Goal: Task Accomplishment & Management: Use online tool/utility

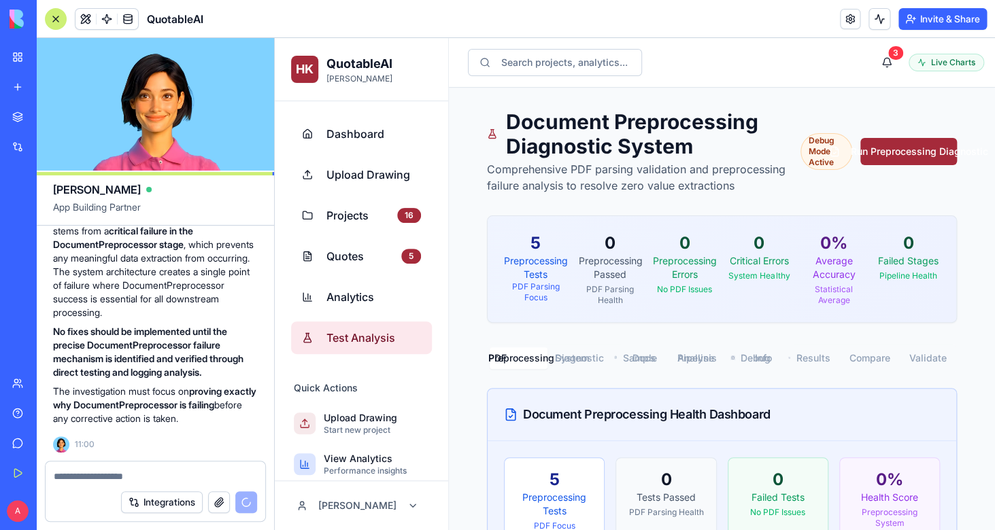
scroll to position [239, 0]
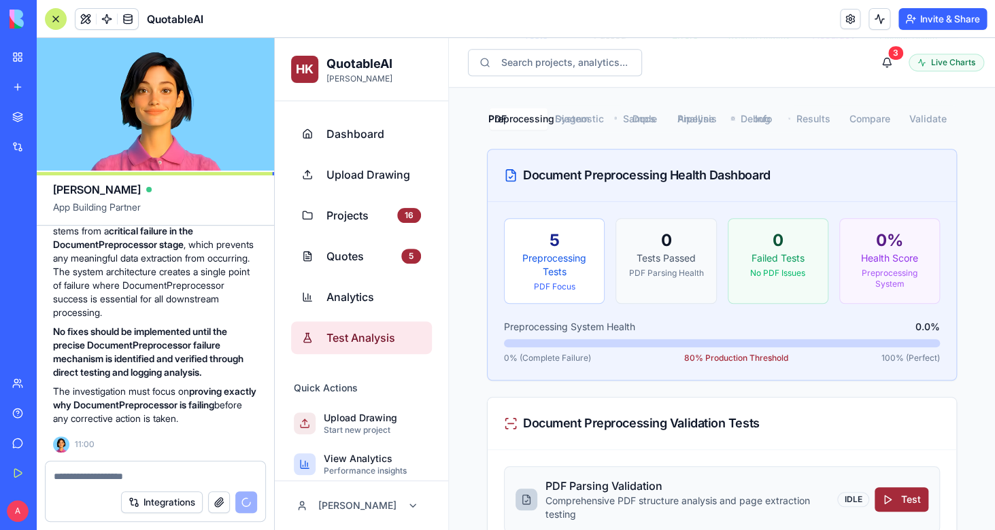
click at [158, 477] on textarea at bounding box center [155, 477] width 203 height 14
click at [171, 475] on textarea at bounding box center [155, 477] width 203 height 14
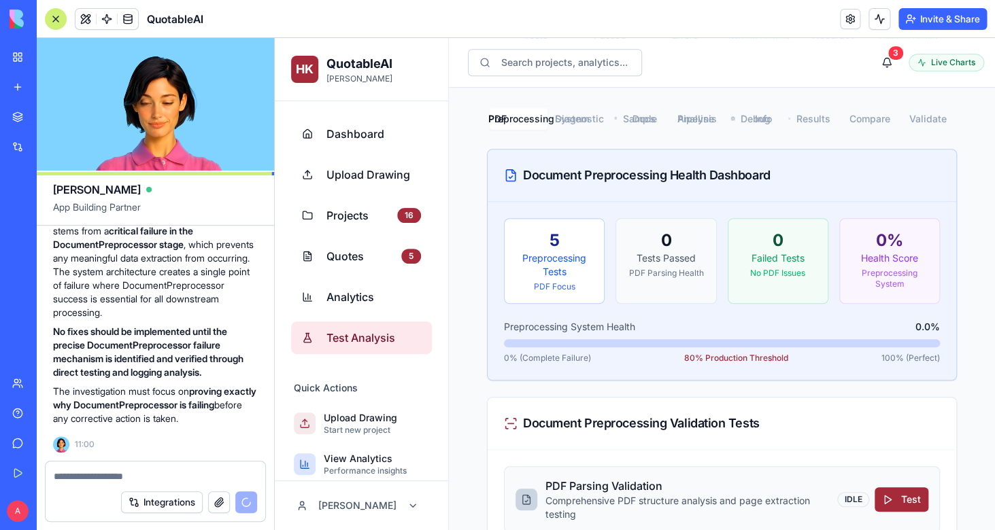
click at [171, 475] on textarea at bounding box center [155, 477] width 203 height 14
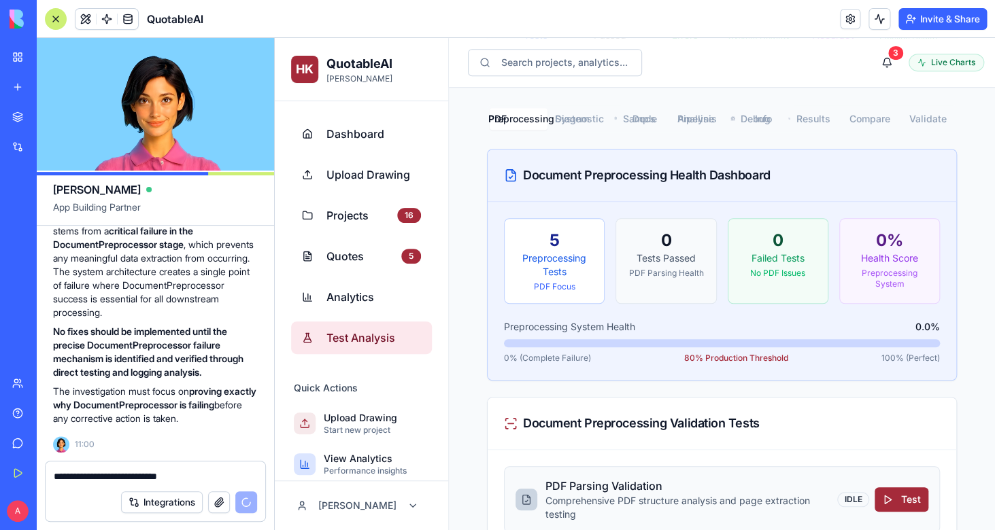
type textarea "**********"
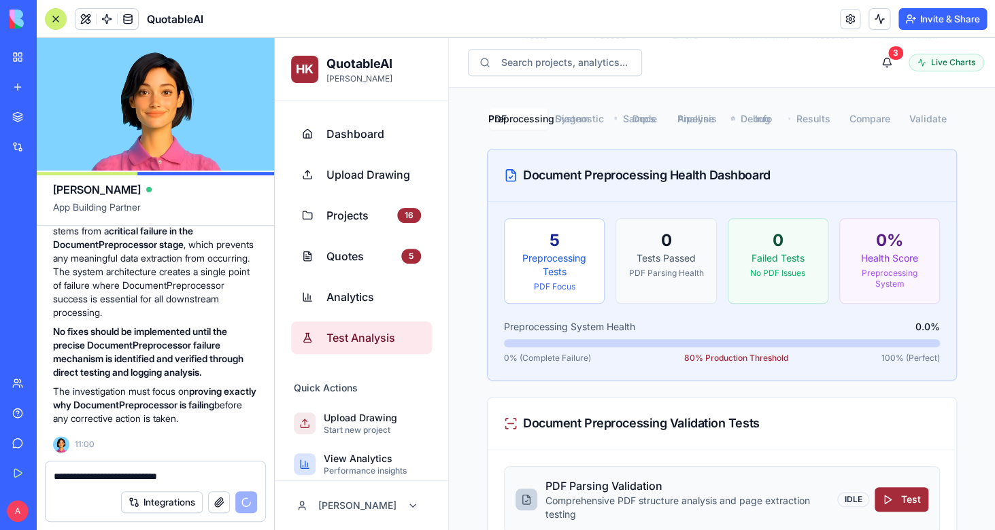
click at [218, 479] on textarea "**********" at bounding box center [155, 477] width 203 height 14
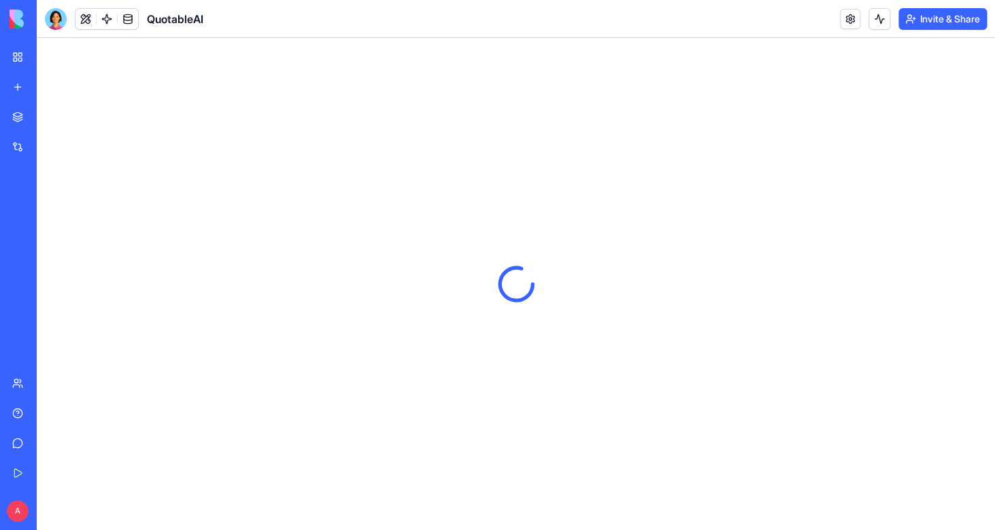
click at [750, 31] on header "QuotableAI Invite & Share" at bounding box center [516, 19] width 958 height 38
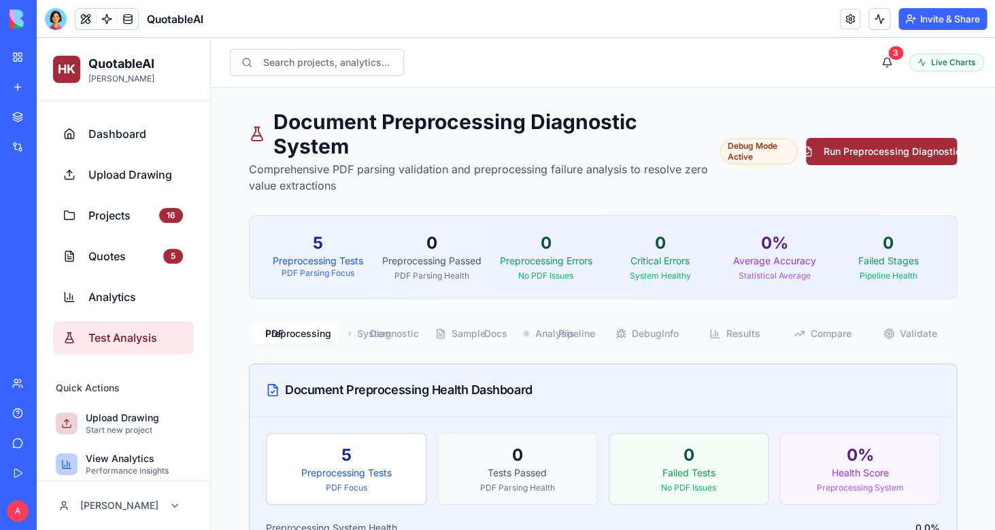
click at [148, 341] on span "Test Analysis" at bounding box center [135, 338] width 95 height 16
click at [866, 152] on button "Run Preprocessing Diagnostic" at bounding box center [881, 151] width 151 height 27
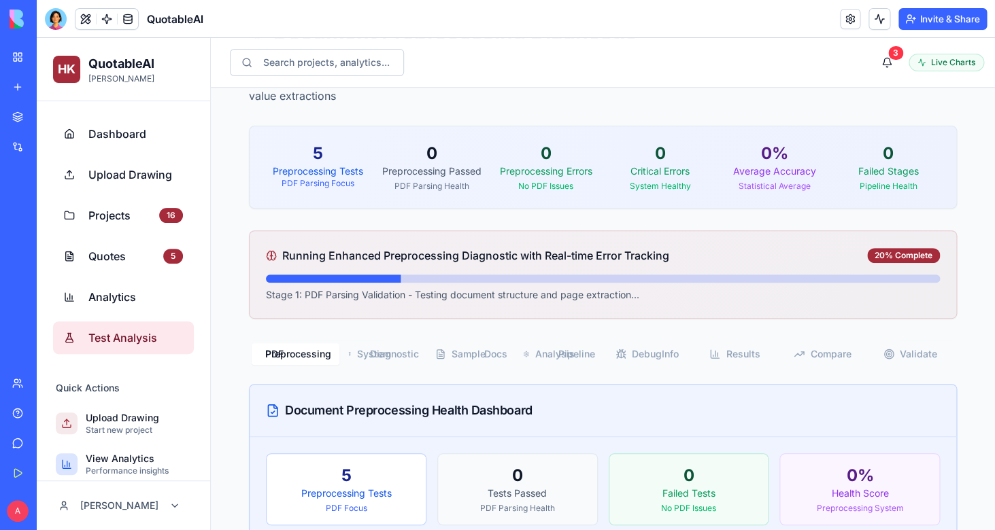
scroll to position [178, 0]
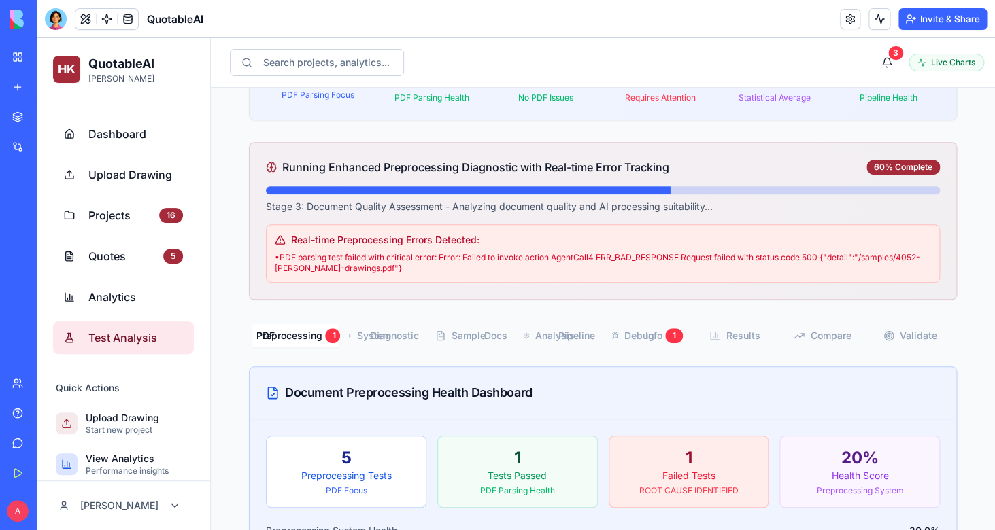
click at [384, 276] on div "Real-time Preprocessing Errors Detected: • PDF parsing test failed with critica…" at bounding box center [603, 253] width 674 height 58
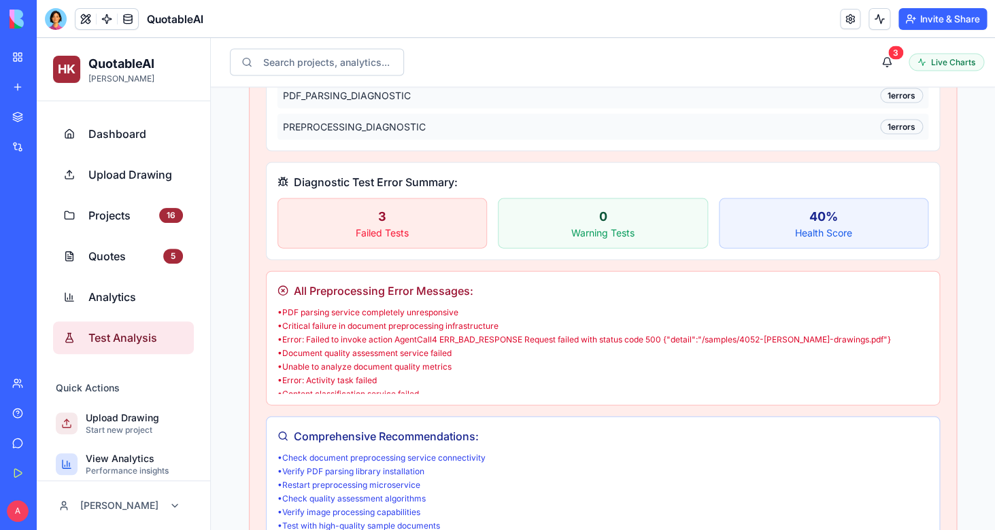
scroll to position [3054, 0]
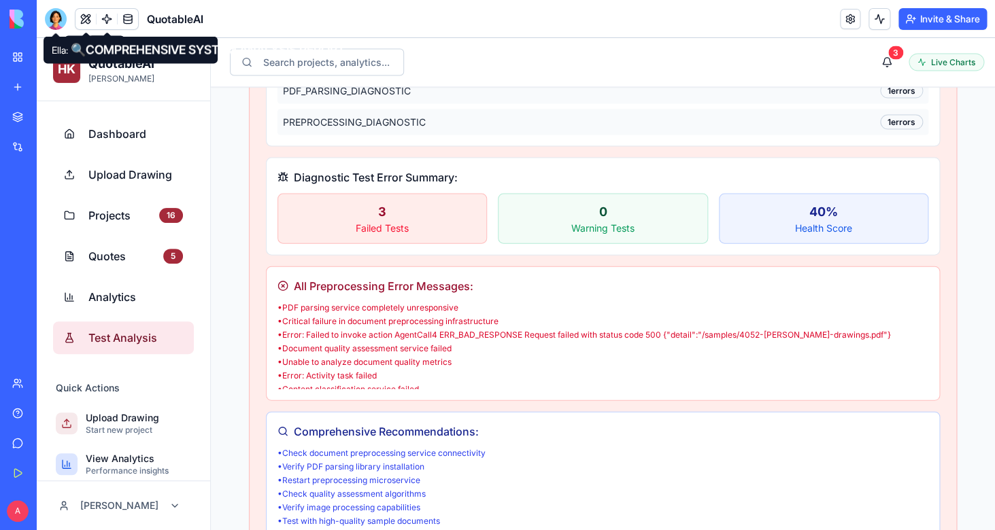
click at [61, 25] on div at bounding box center [56, 19] width 22 height 22
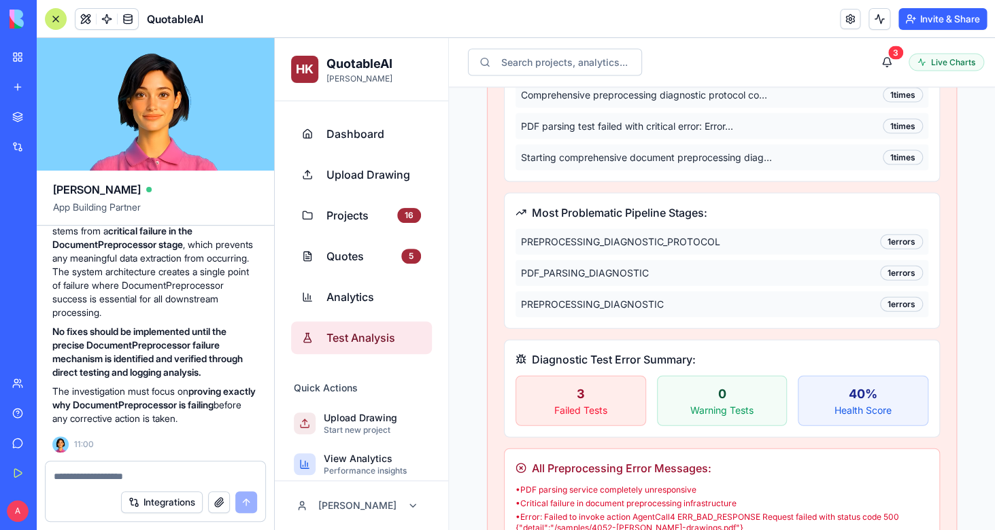
scroll to position [0, 0]
click at [188, 467] on div at bounding box center [156, 473] width 220 height 22
click at [187, 477] on textarea at bounding box center [155, 477] width 203 height 14
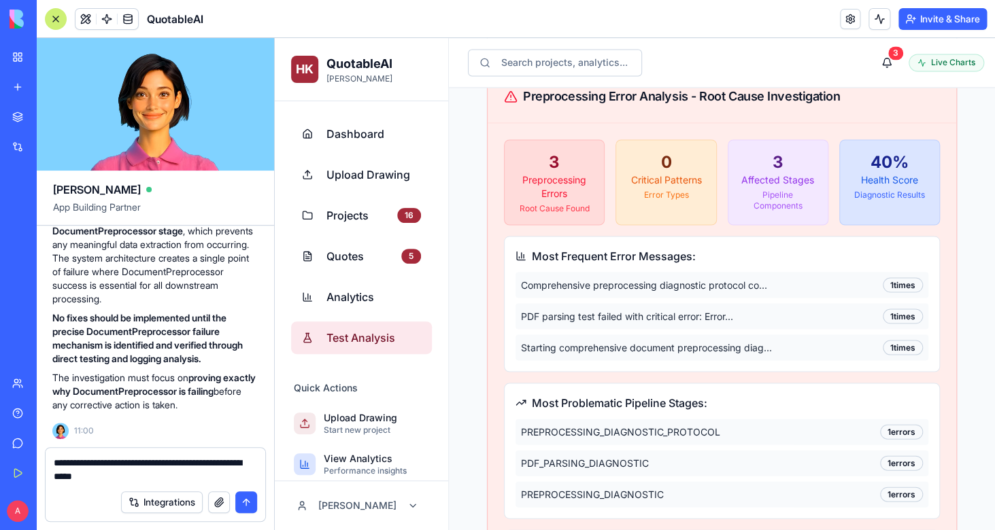
scroll to position [2850, 0]
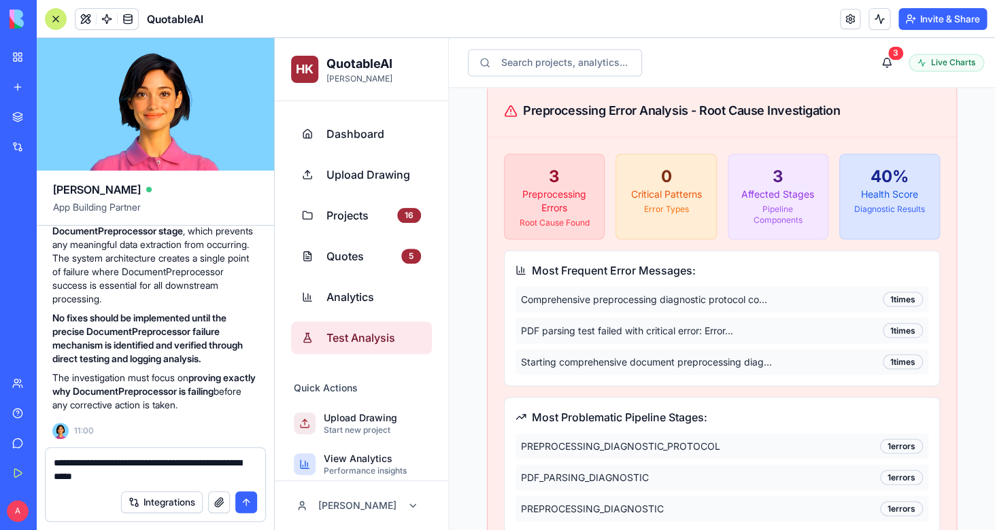
click at [592, 228] on div "Root Cause Found" at bounding box center [554, 222] width 78 height 11
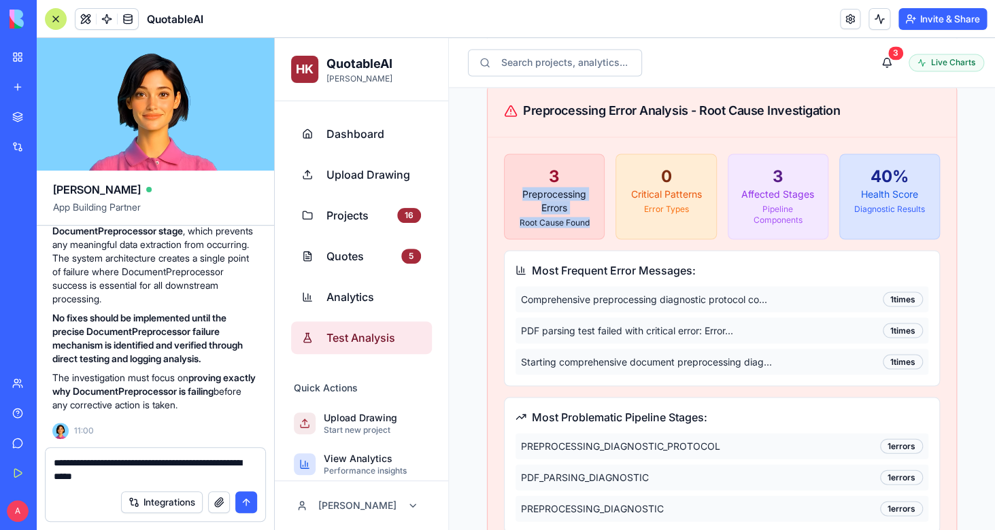
drag, startPoint x: 592, startPoint y: 238, endPoint x: 515, endPoint y: 203, distance: 84.3
click at [515, 203] on div "3 Preprocessing Errors Root Cause Found" at bounding box center [554, 197] width 101 height 86
copy div "Preprocessing Errors Root Cause Found"
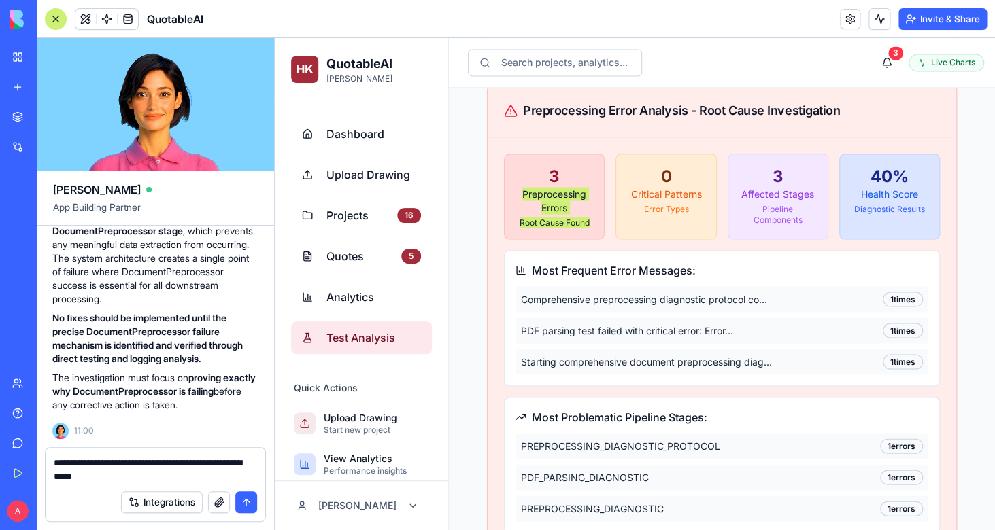
click at [187, 474] on textarea "**********" at bounding box center [155, 469] width 203 height 27
click at [157, 479] on textarea "**********" at bounding box center [155, 469] width 203 height 27
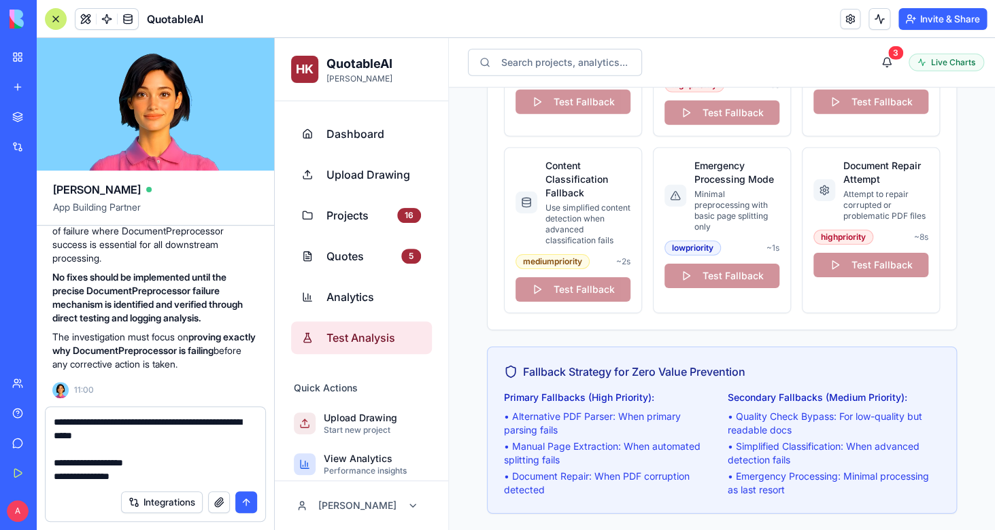
scroll to position [5709, 0]
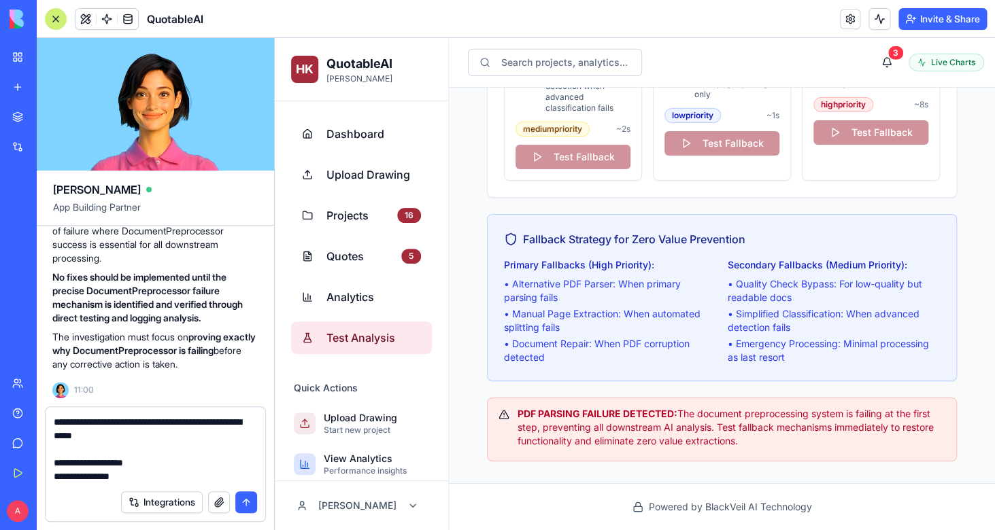
drag, startPoint x: 749, startPoint y: 455, endPoint x: 482, endPoint y: 413, distance: 270.4
copy div "PDF PARSING FAILURE DETECTED: The document preprocessing system is failing at t…"
click at [177, 473] on textarea "**********" at bounding box center [155, 449] width 203 height 68
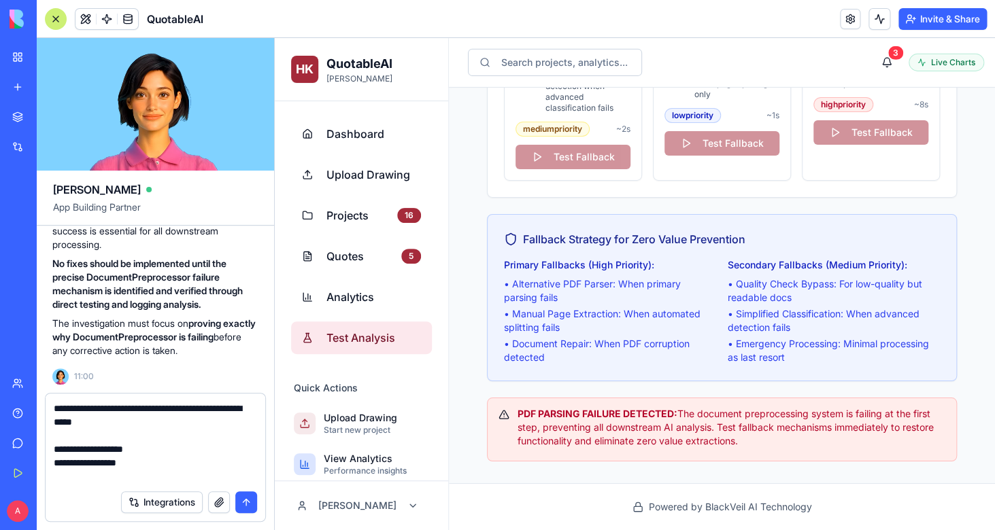
paste textarea "**********"
type textarea "**********"
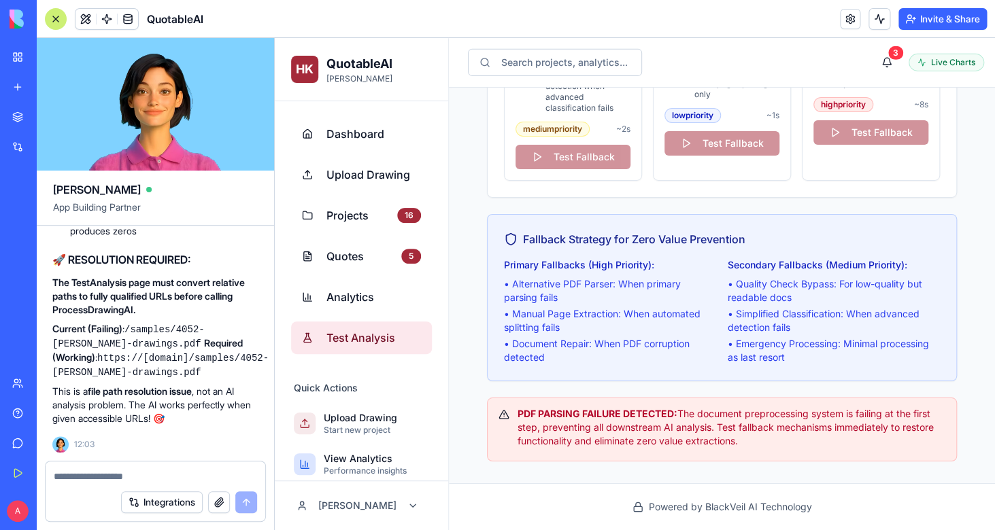
scroll to position [70315, 1]
click at [128, 412] on p "This is a file path resolution issue , not an AI analysis problem. The AI works…" at bounding box center [154, 405] width 205 height 41
click at [134, 478] on textarea at bounding box center [155, 477] width 203 height 14
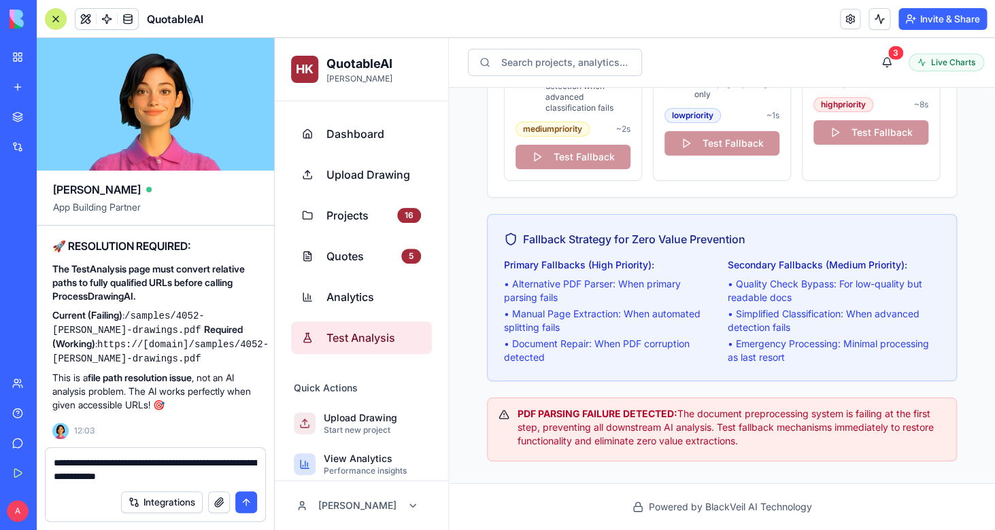
type textarea "**********"
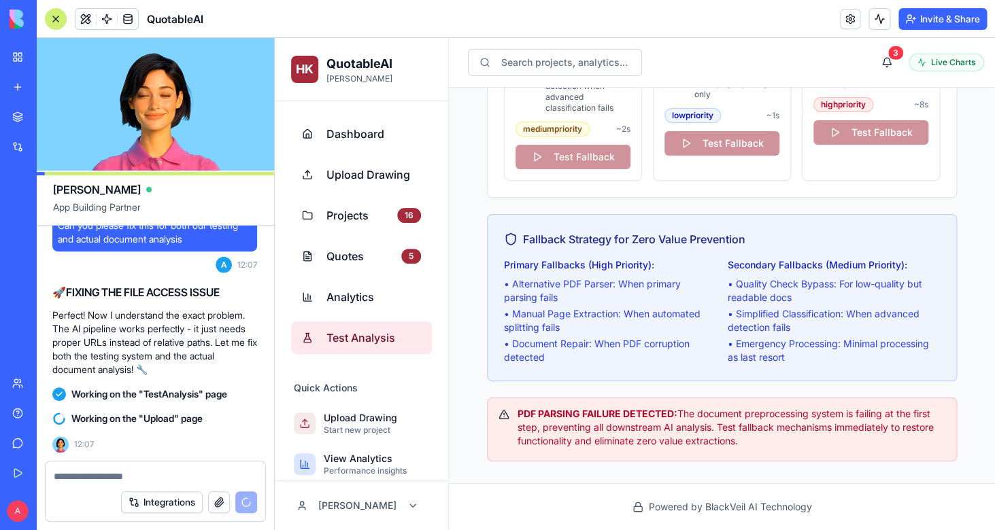
scroll to position [70585, 1]
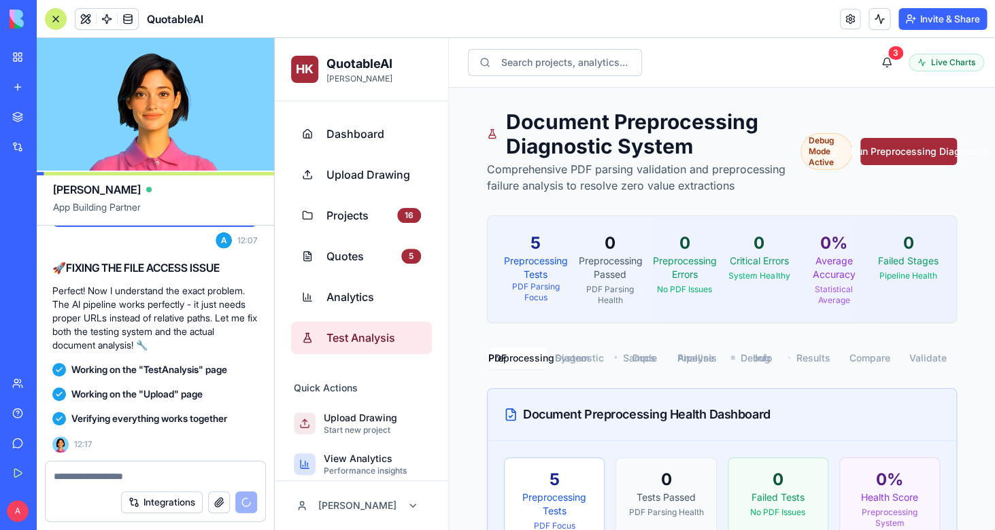
click at [177, 475] on textarea at bounding box center [155, 477] width 203 height 14
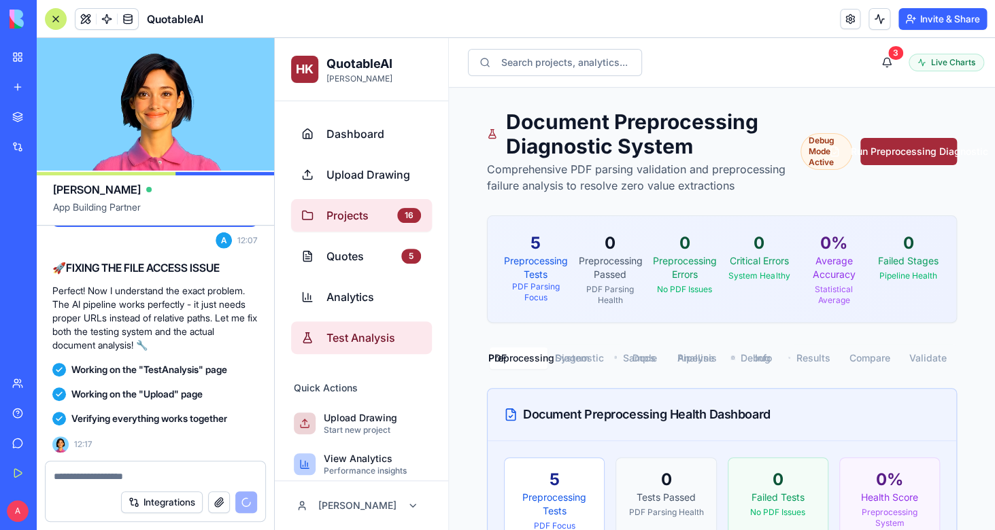
click at [336, 207] on link "Projects 16" at bounding box center [361, 215] width 141 height 33
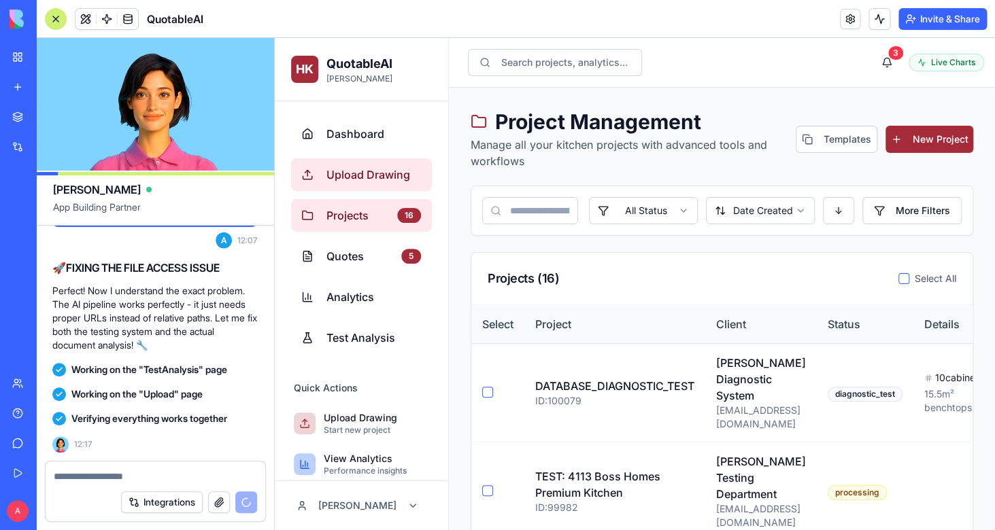
click at [349, 175] on span "Upload Drawing" at bounding box center [373, 175] width 95 height 16
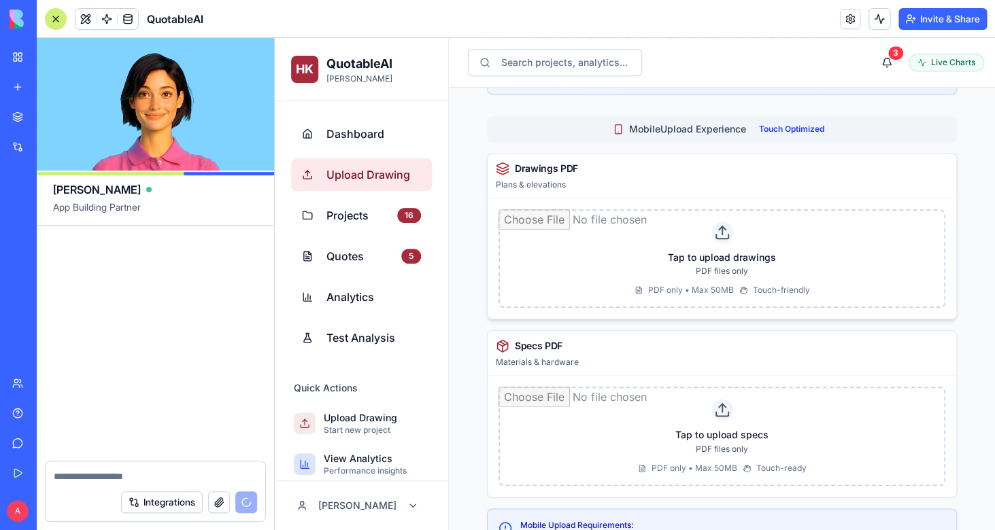
scroll to position [71575, 1]
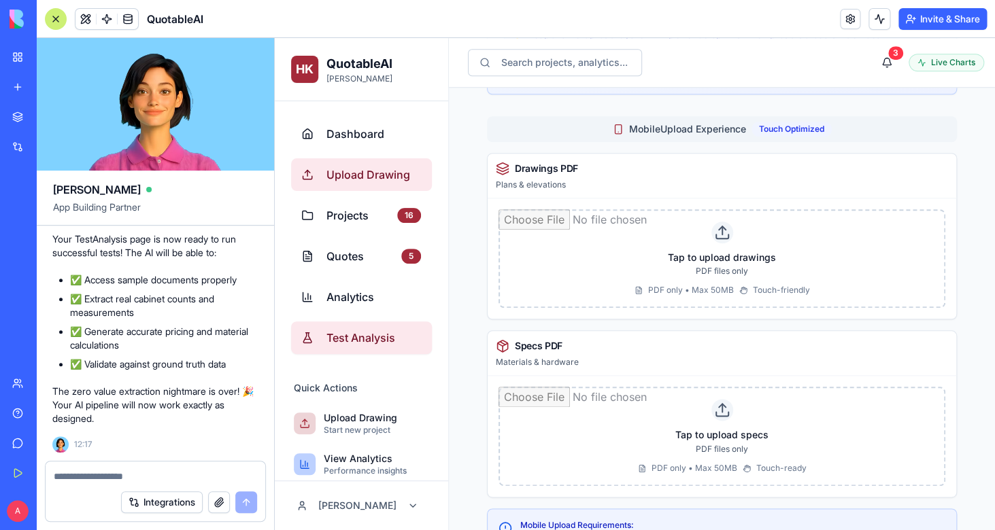
click at [368, 347] on link "Test Analysis" at bounding box center [361, 338] width 141 height 33
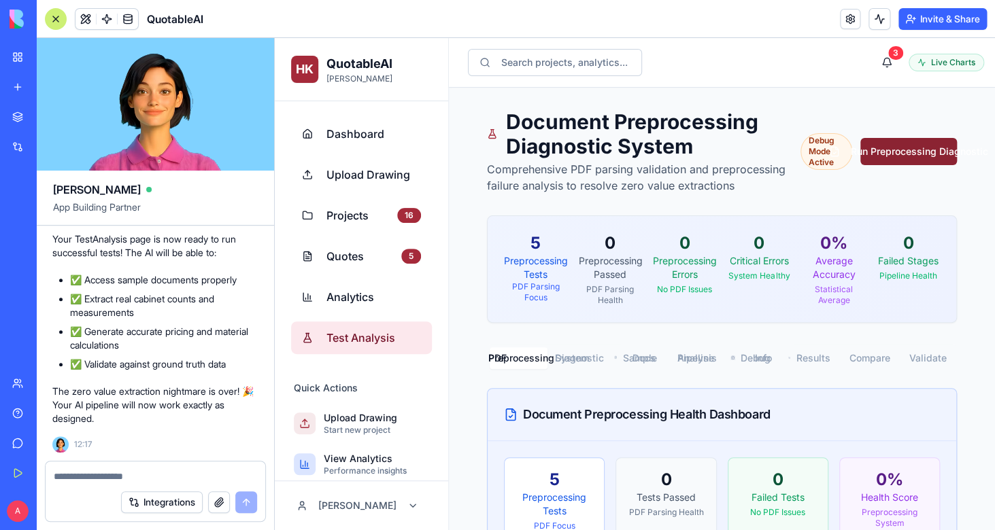
click at [883, 156] on button "Run Preprocessing Diagnostic" at bounding box center [908, 151] width 97 height 27
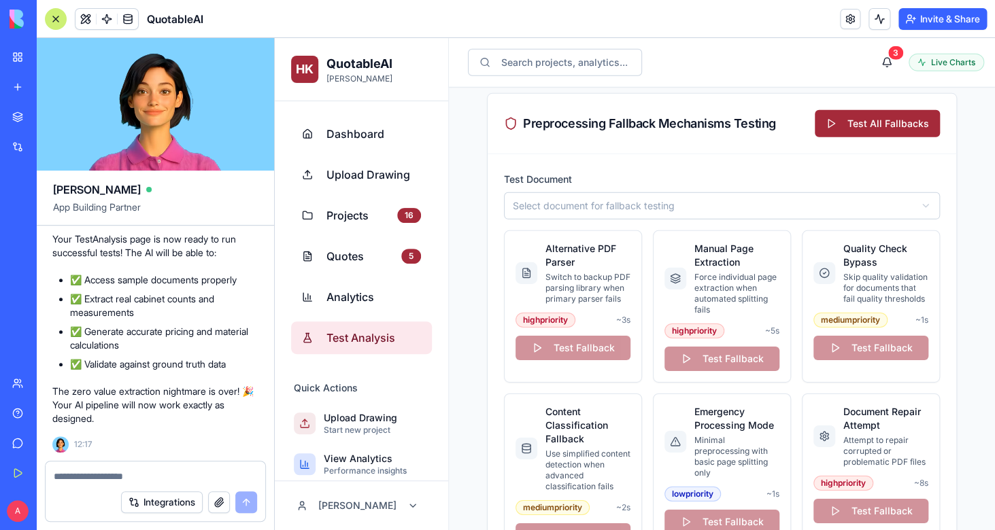
scroll to position [5483, 0]
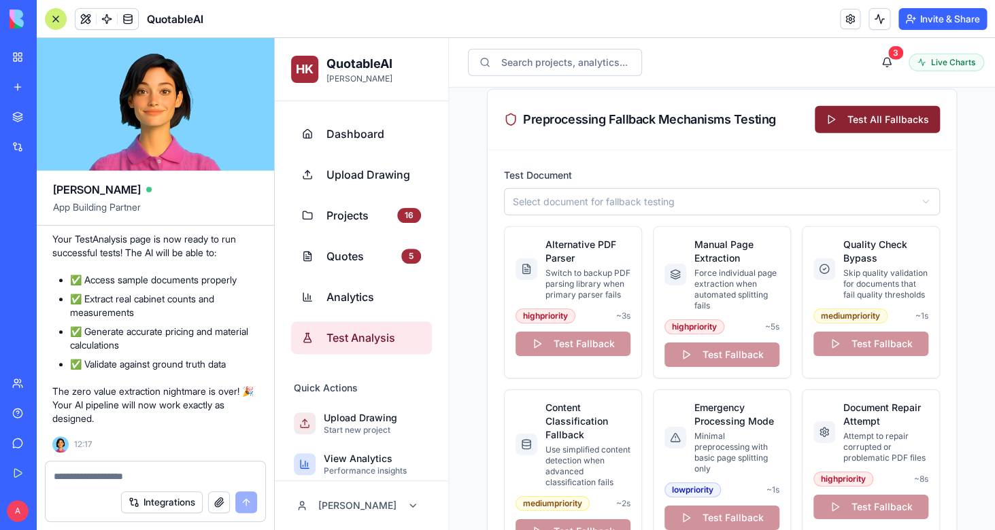
click at [875, 133] on button "Test All Fallbacks" at bounding box center [877, 119] width 125 height 27
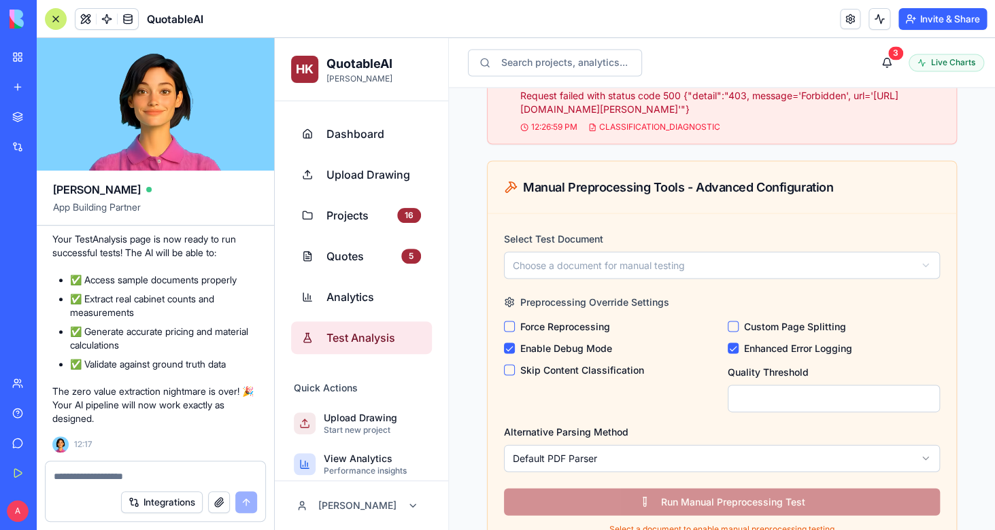
scroll to position [4664, 0]
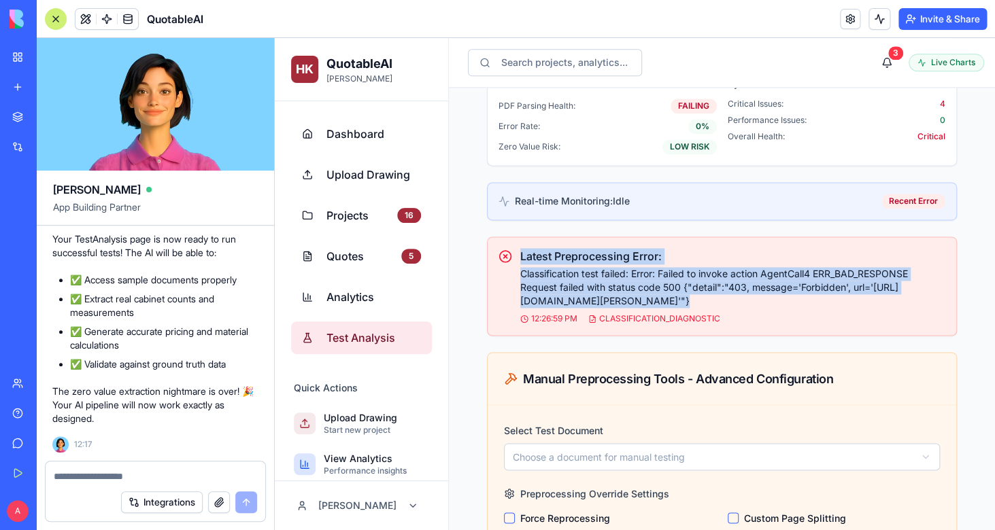
drag, startPoint x: 730, startPoint y: 382, endPoint x: 470, endPoint y: 342, distance: 262.8
copy div "Latest Preprocessing Error: Classification test failed: Error: Failed to invoke…"
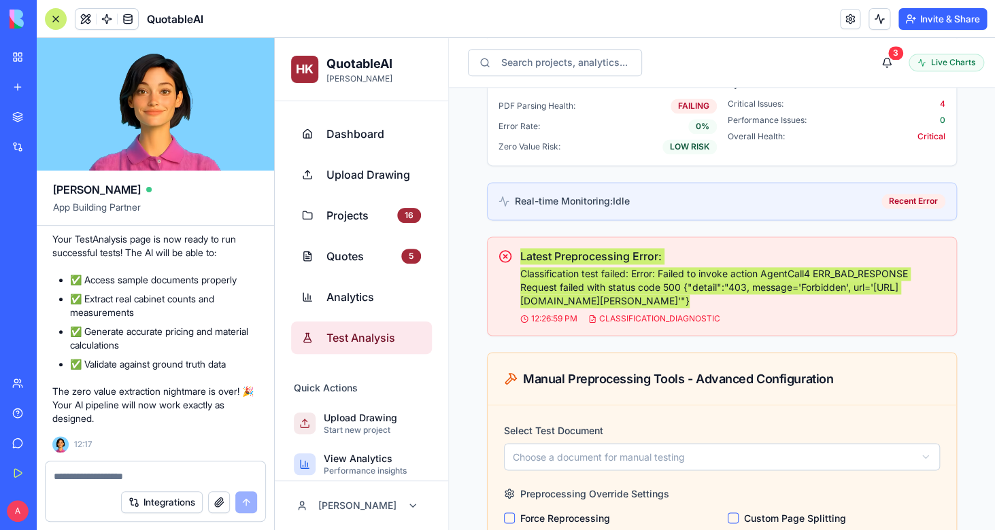
click at [202, 481] on textarea at bounding box center [155, 477] width 203 height 14
type textarea "**********"
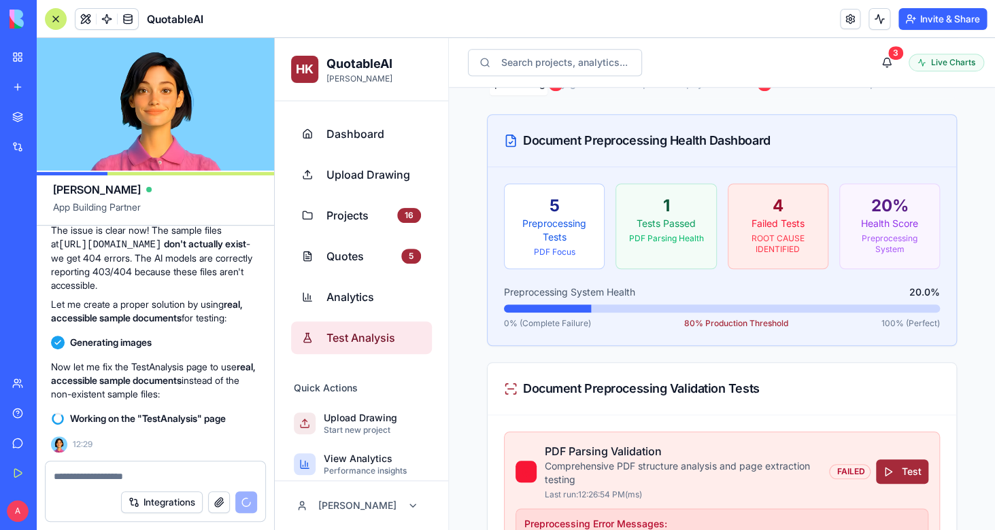
scroll to position [0, 0]
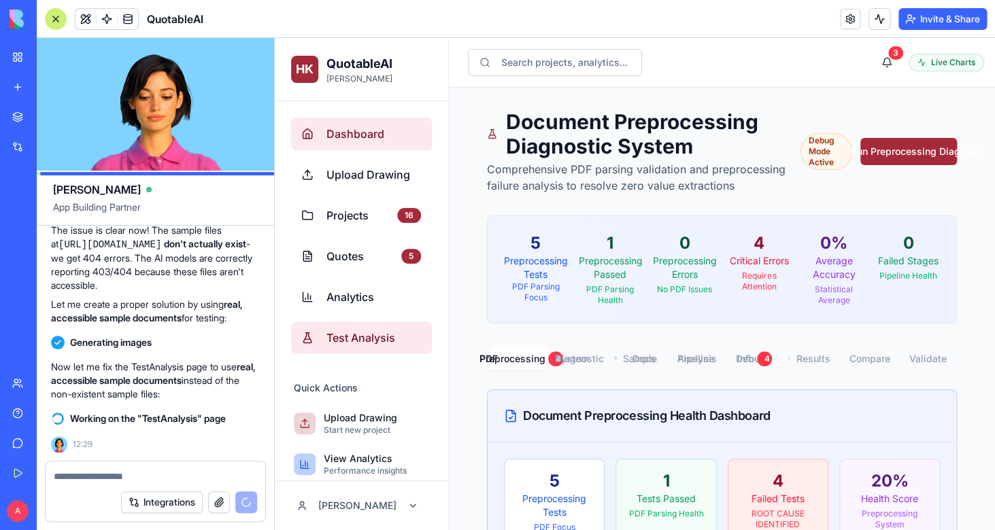
click at [362, 129] on span "Dashboard" at bounding box center [373, 134] width 95 height 16
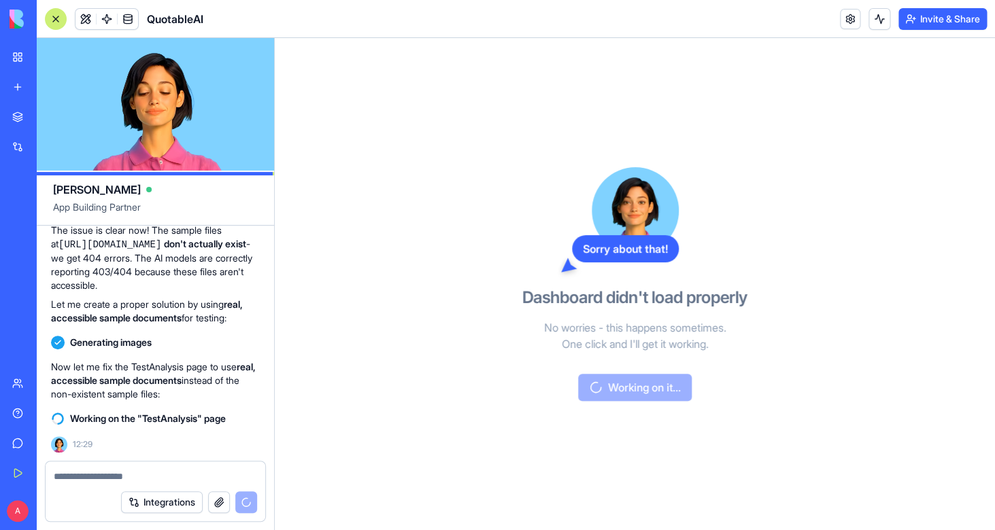
scroll to position [72061, 2]
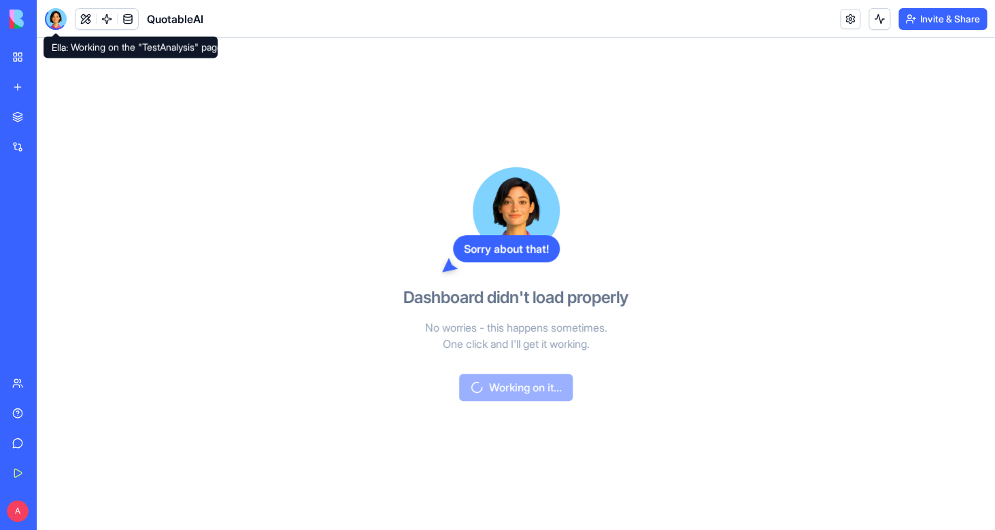
click at [51, 19] on div at bounding box center [56, 19] width 22 height 22
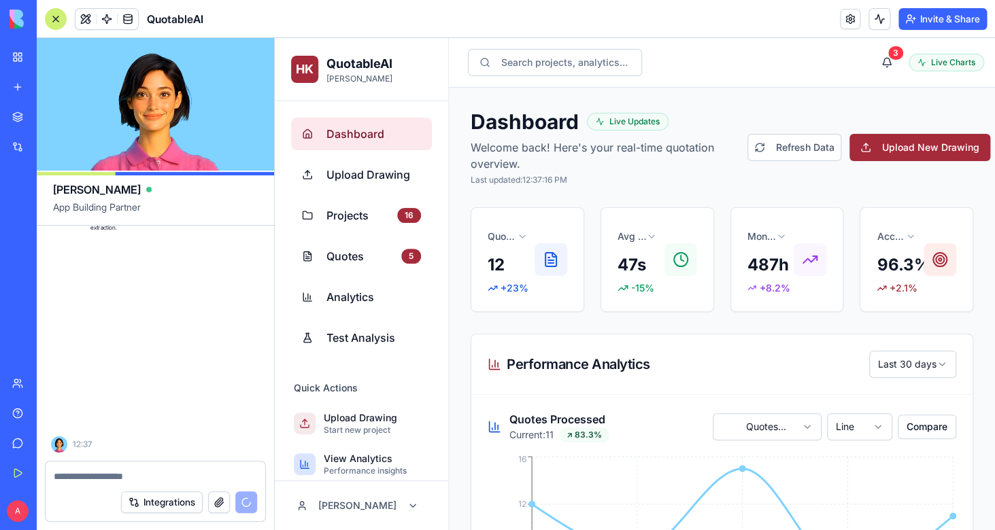
scroll to position [73196, 2]
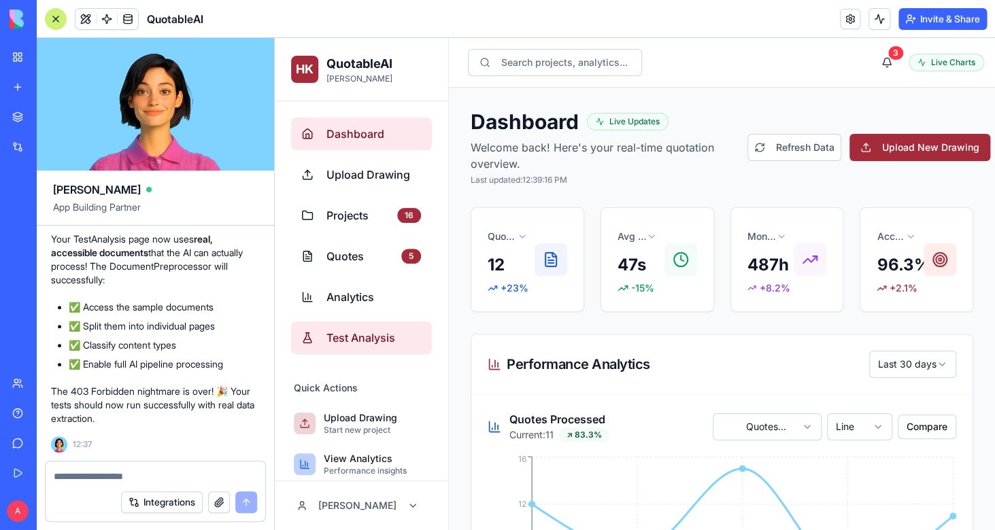
click at [375, 335] on span "Test Analysis" at bounding box center [373, 338] width 95 height 16
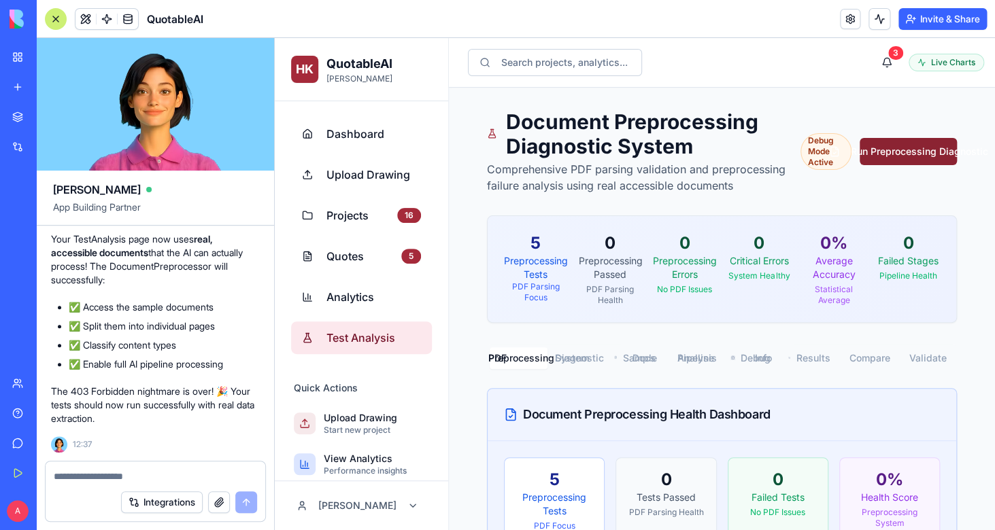
click at [890, 148] on button "Run Preprocessing Diagnostic" at bounding box center [907, 151] width 97 height 27
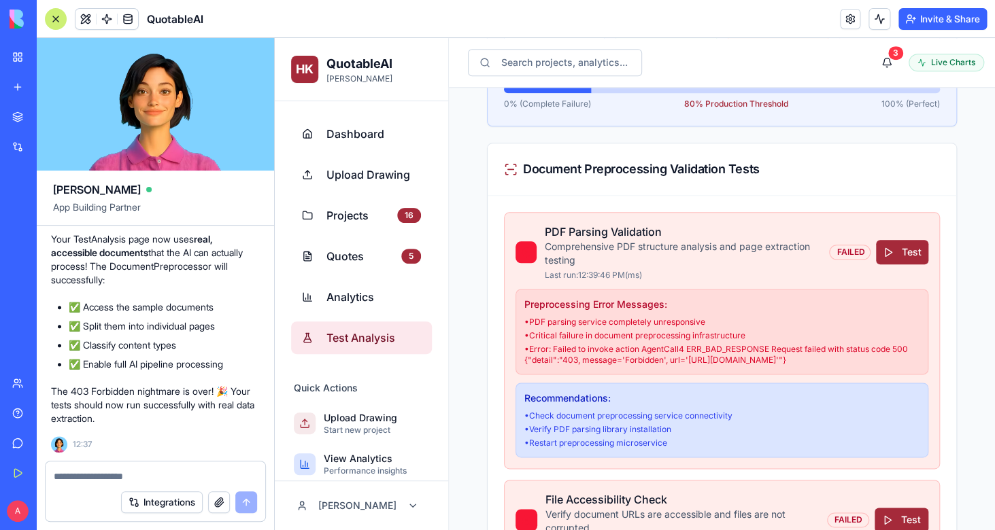
scroll to position [513, 0]
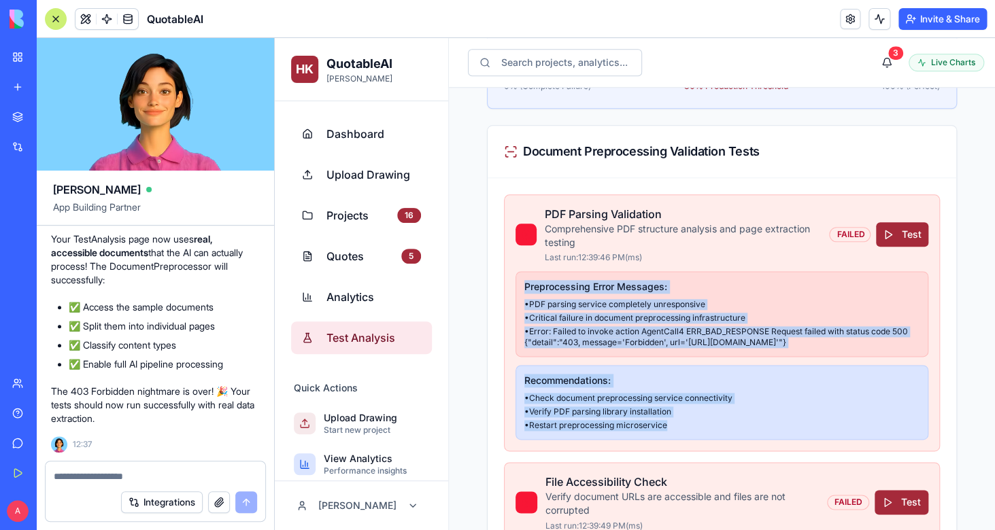
drag, startPoint x: 681, startPoint y: 441, endPoint x: 522, endPoint y: 292, distance: 218.4
click at [522, 292] on div "PDF Parsing Validation Comprehensive PDF structure analysis and page extraction…" at bounding box center [722, 322] width 436 height 257
copy div "Preprocessing Error Messages: • PDF parsing service completely unresponsive • C…"
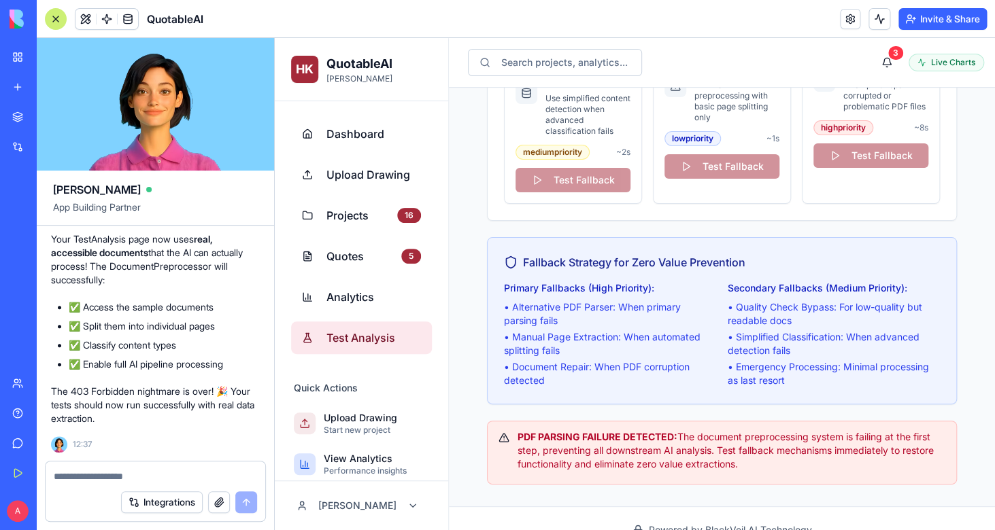
scroll to position [5948, 0]
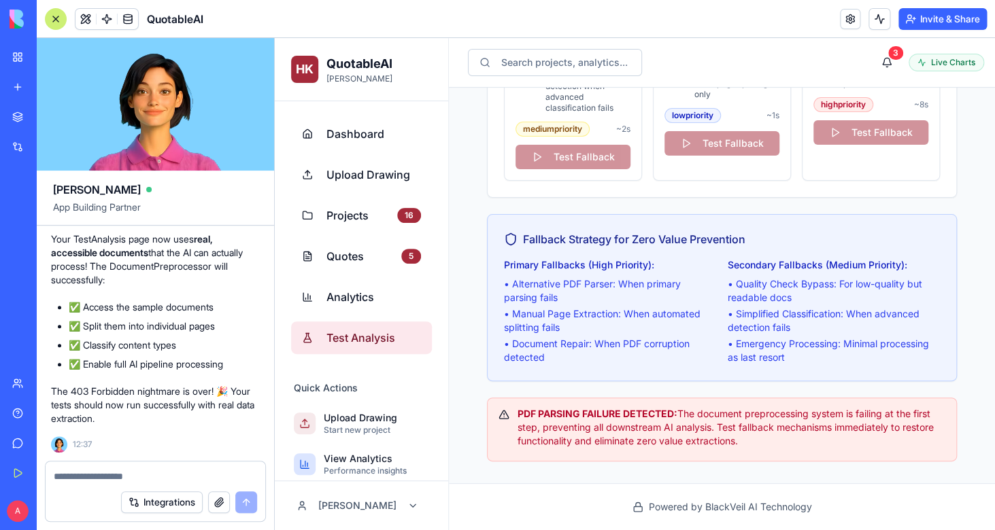
click at [199, 473] on textarea at bounding box center [155, 477] width 203 height 14
type textarea "**********"
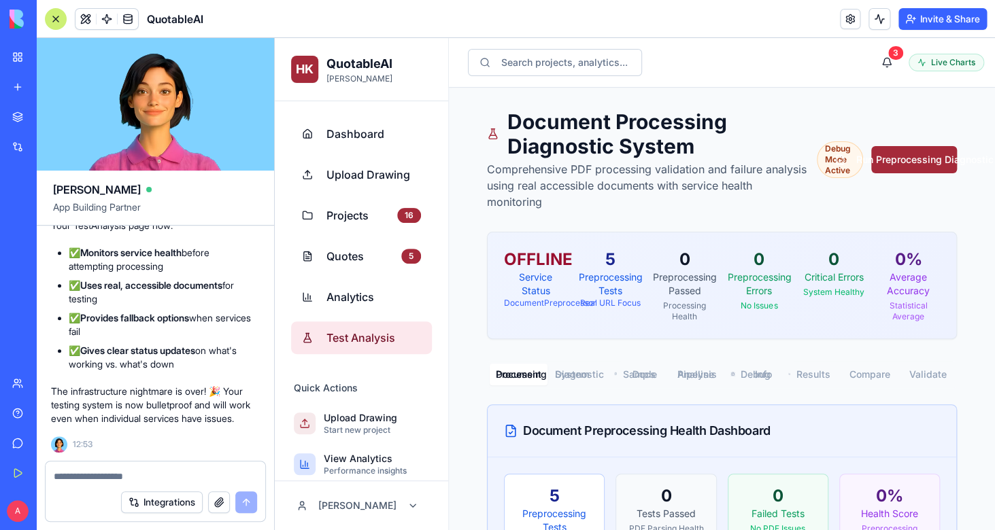
scroll to position [75112, 2]
click at [889, 143] on div "Debug Mode Active Run Preprocessing Diagnostic" at bounding box center [887, 159] width 140 height 37
click at [902, 154] on button "Run Preprocessing Diagnostic" at bounding box center [914, 159] width 86 height 27
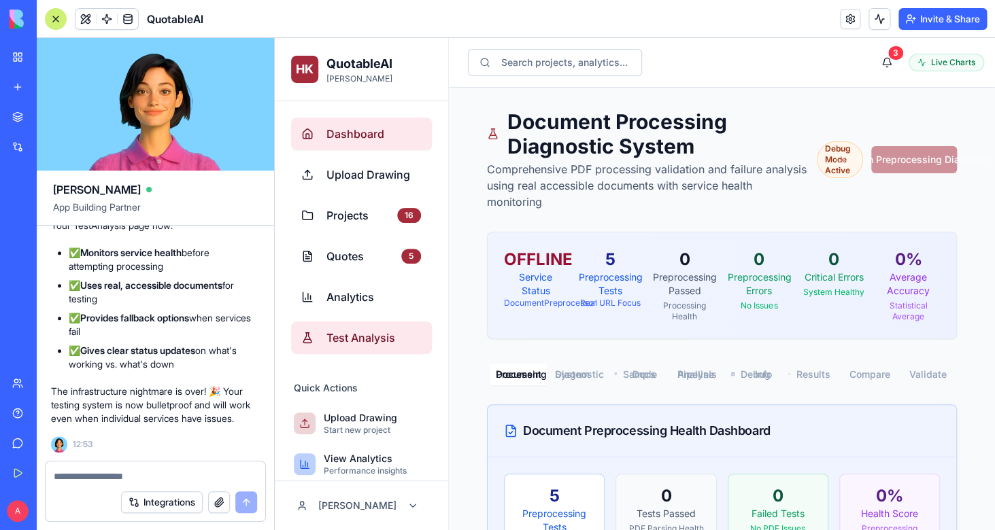
click at [365, 133] on span "Dashboard" at bounding box center [373, 134] width 95 height 16
